Goal: Task Accomplishment & Management: Use online tool/utility

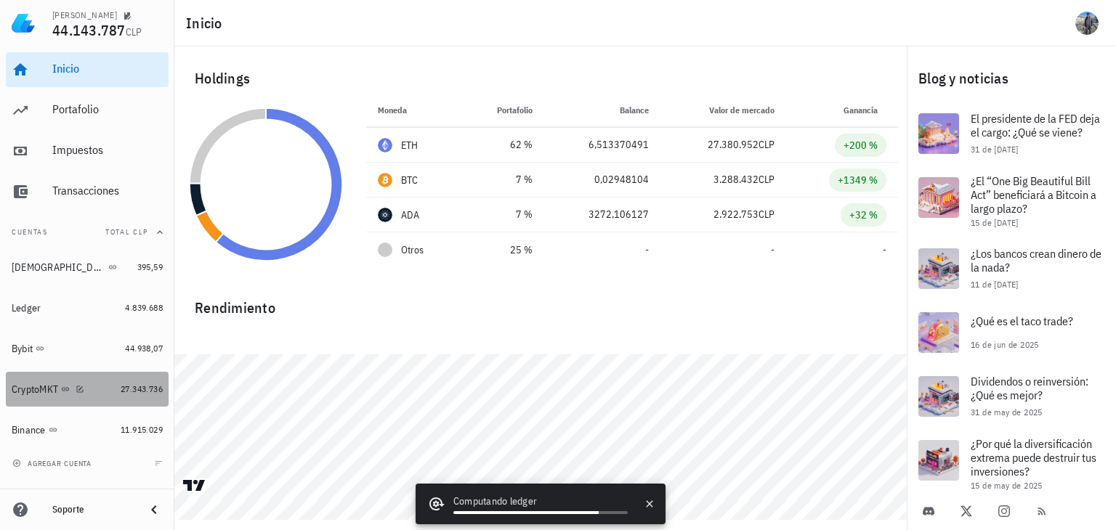
click at [27, 376] on div "CryptoMKT" at bounding box center [63, 389] width 103 height 31
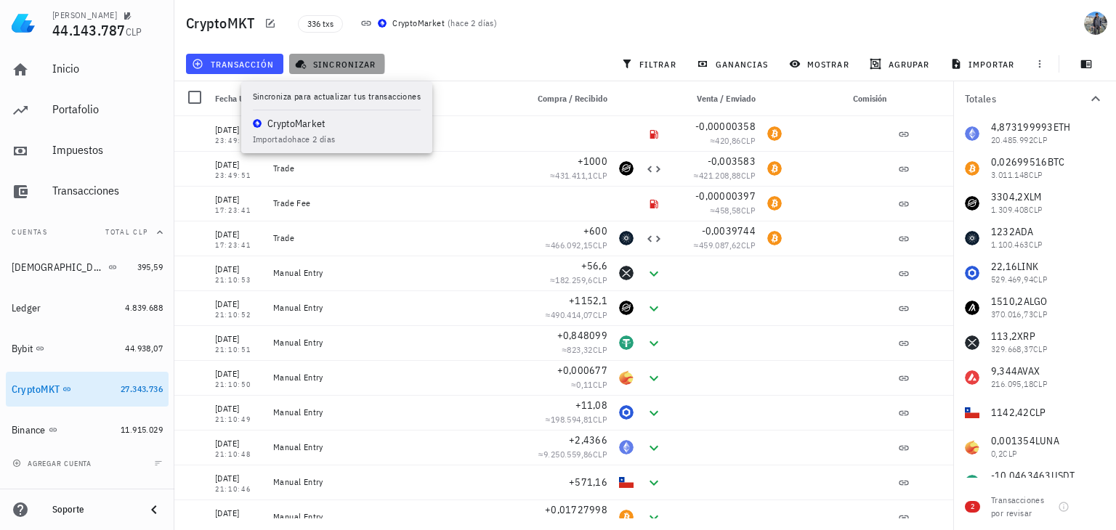
click at [328, 62] on span "sincronizar" at bounding box center [337, 64] width 78 height 12
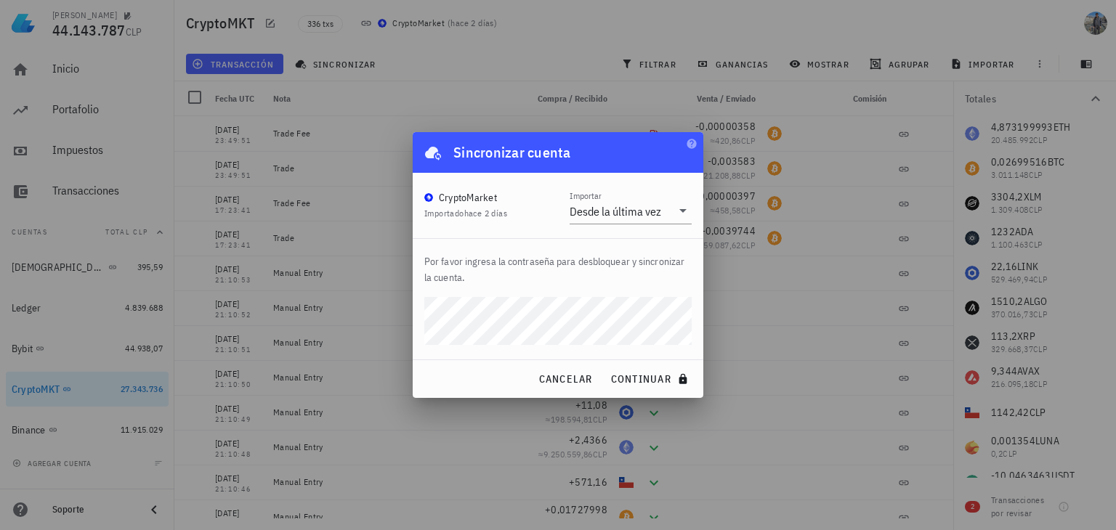
click at [605, 366] on button "continuar" at bounding box center [651, 379] width 93 height 26
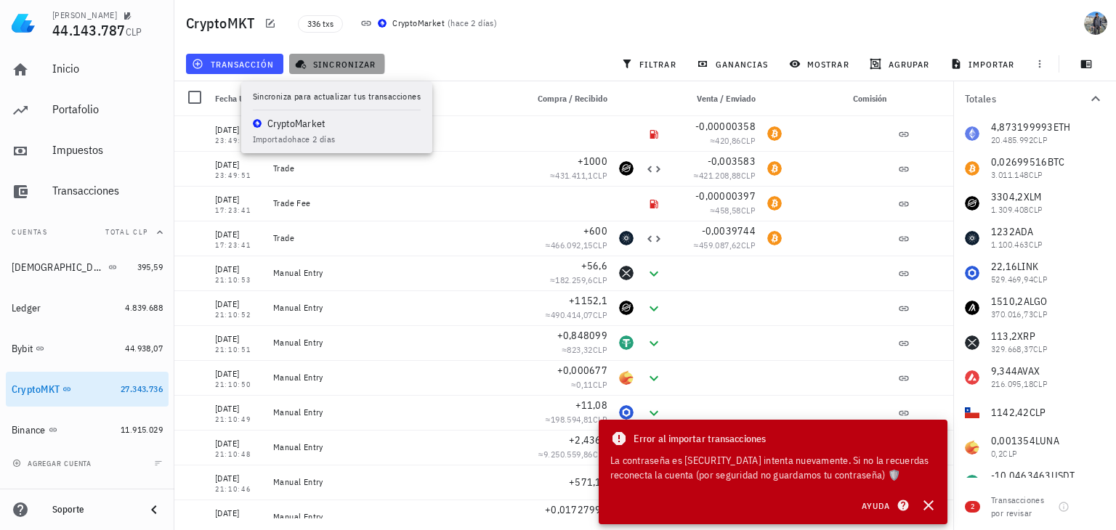
click at [323, 59] on span "sincronizar" at bounding box center [337, 64] width 78 height 12
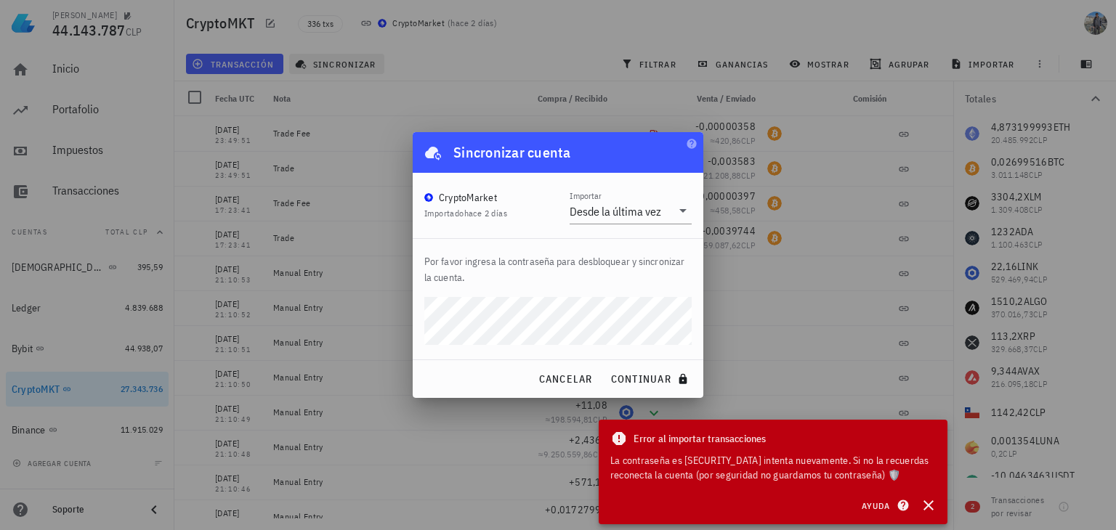
click at [605, 366] on button "continuar" at bounding box center [651, 379] width 93 height 26
